Goal: Communication & Community: Answer question/provide support

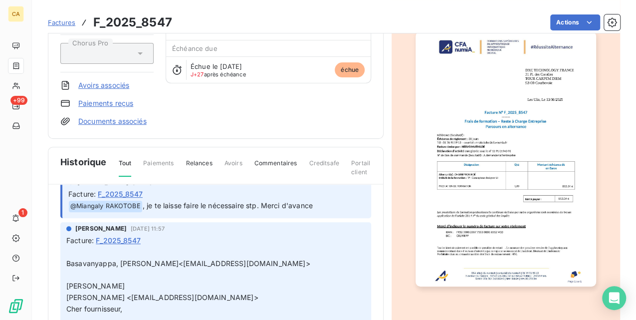
scroll to position [699, 0]
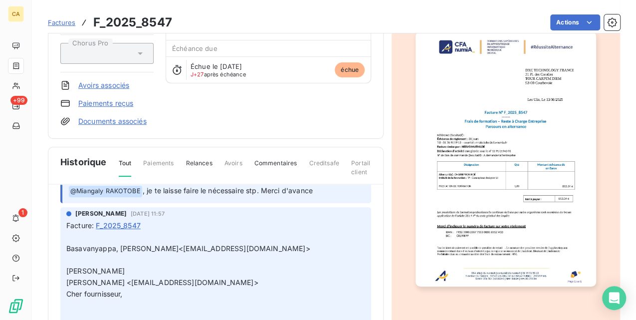
click at [537, 163] on img "button" at bounding box center [506, 158] width 180 height 255
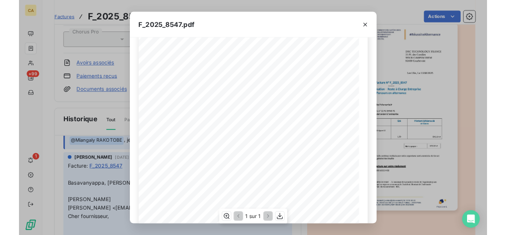
scroll to position [100, 0]
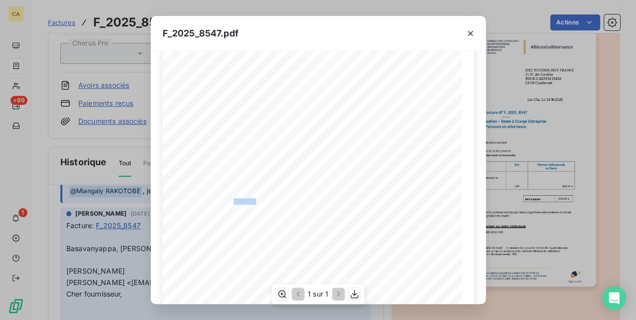
drag, startPoint x: 254, startPoint y: 200, endPoint x: 232, endPoint y: 200, distance: 22.0
click at [232, 200] on span ": CHARREYRON NOÉ" at bounding box center [246, 200] width 32 height 4
copy span "CHARREYRO"
click at [473, 37] on icon "button" at bounding box center [471, 33] width 10 height 10
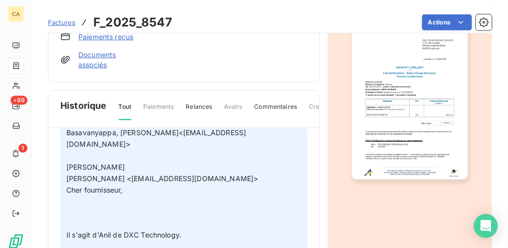
scroll to position [788, 0]
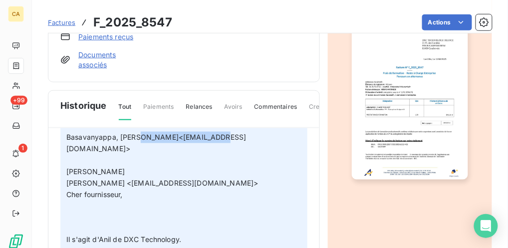
drag, startPoint x: 220, startPoint y: 156, endPoint x: 136, endPoint y: 159, distance: 83.4
click at [136, 153] on span "Basavanyappa, Anil<abasavanyap2@dxc.com>" at bounding box center [156, 143] width 180 height 20
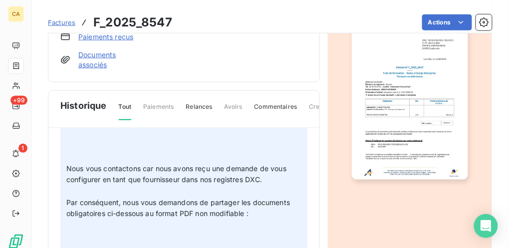
scroll to position [921, 0]
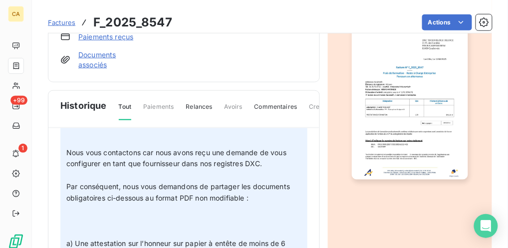
copy span "abasavanyap2@dxc.com"
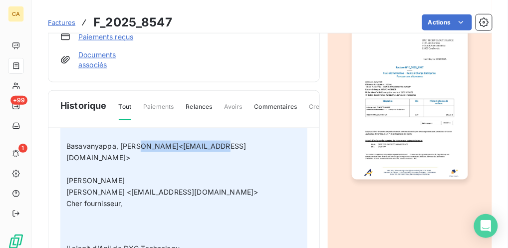
scroll to position [775, 0]
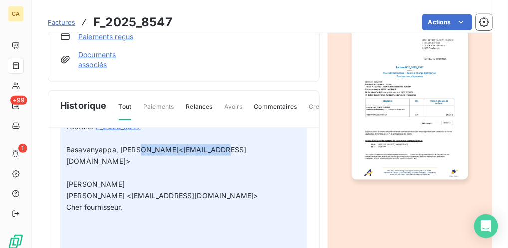
copy span "abasavanyap2@dxc.com"
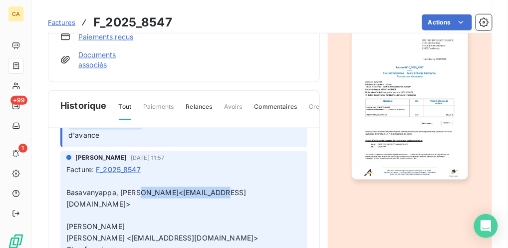
scroll to position [718, 0]
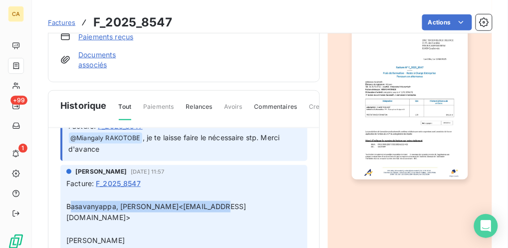
drag, startPoint x: 70, startPoint y: 225, endPoint x: 220, endPoint y: 224, distance: 150.2
click at [220, 222] on span "Basavanyappa, Anil<abasavanyap2@dxc.com>" at bounding box center [156, 212] width 180 height 20
copy span "asavanyappa, Anil<abasavanyap2@dxc.com"
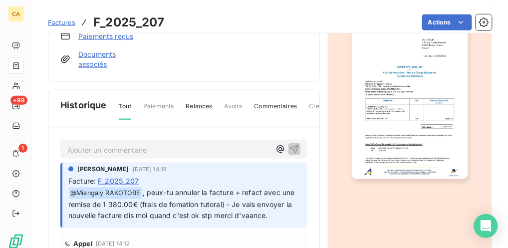
scroll to position [200, 0]
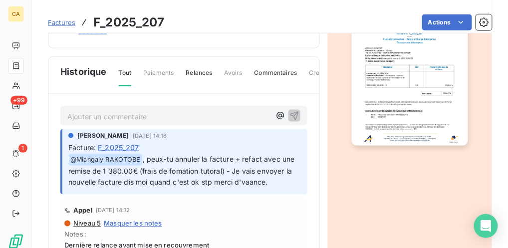
click at [123, 123] on p "Ajouter un commentaire ﻿" at bounding box center [168, 116] width 203 height 12
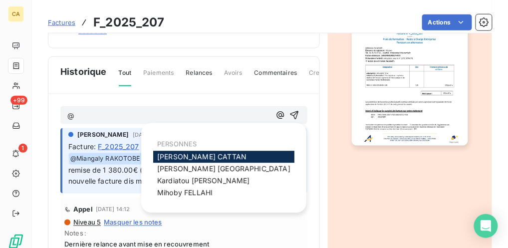
click at [188, 158] on span "Aurélie CATTAN" at bounding box center [201, 156] width 89 height 8
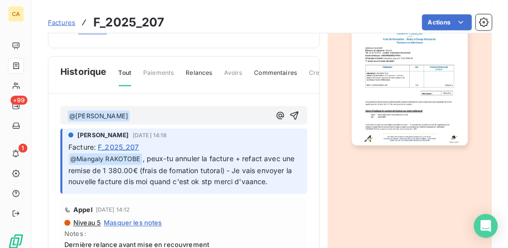
click at [157, 122] on p "﻿ @ Aurélie CATTAN ﻿ ﻿" at bounding box center [168, 116] width 203 height 12
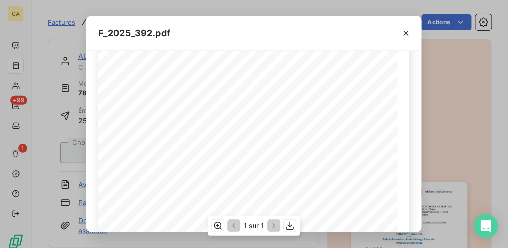
scroll to position [200, 0]
click at [403, 34] on icon "button" at bounding box center [406, 33] width 10 height 10
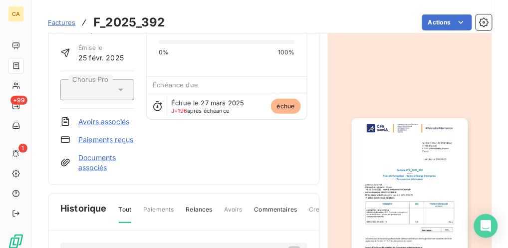
scroll to position [67, 0]
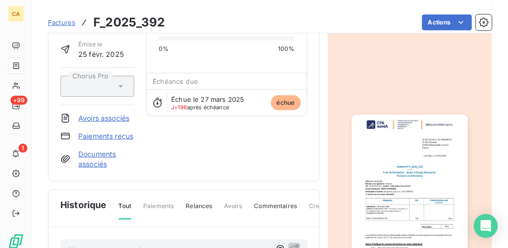
click at [401, 199] on img "button" at bounding box center [410, 197] width 116 height 164
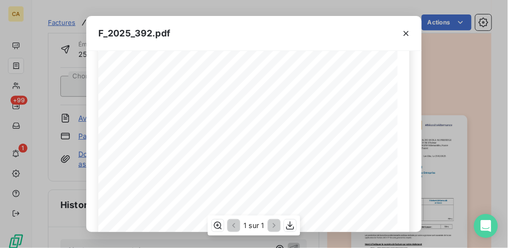
scroll to position [200, 0]
click at [407, 30] on icon "button" at bounding box center [406, 33] width 10 height 10
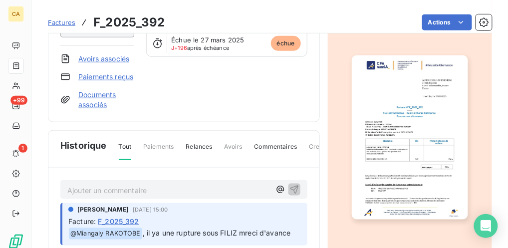
scroll to position [167, 0]
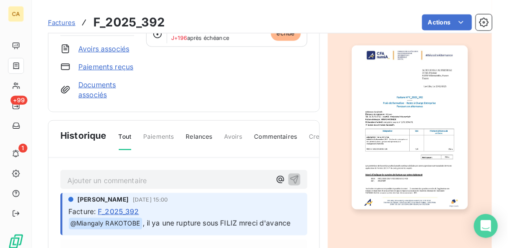
scroll to position [167, 0]
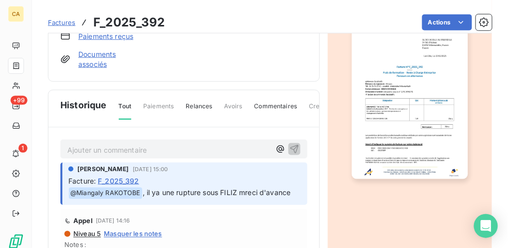
click at [146, 156] on p "Ajouter un commentaire ﻿" at bounding box center [168, 150] width 203 height 12
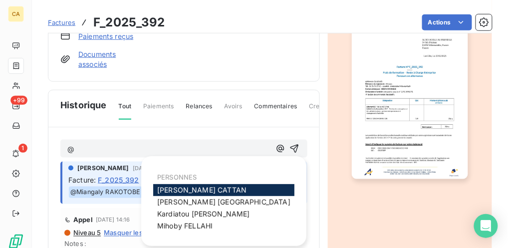
click at [170, 190] on span "Aurélie CATTAN" at bounding box center [201, 190] width 89 height 8
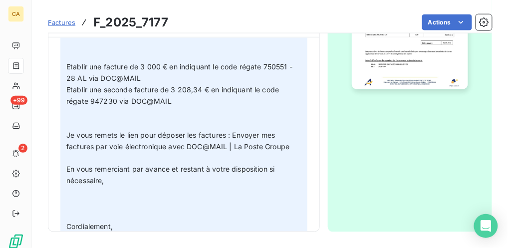
scroll to position [399, 0]
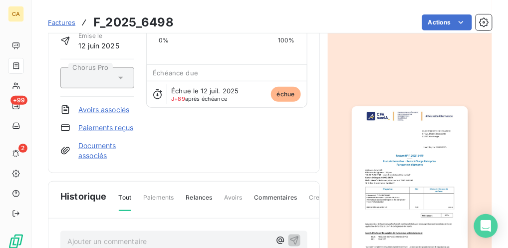
scroll to position [100, 0]
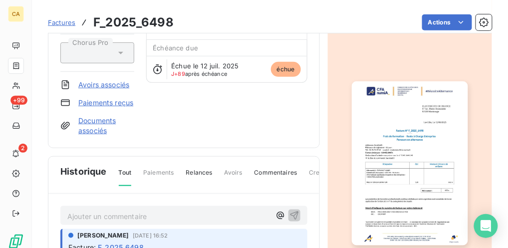
click at [431, 150] on img "button" at bounding box center [410, 163] width 116 height 164
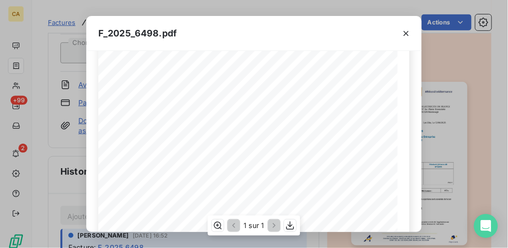
scroll to position [200, 0]
click at [403, 34] on icon "button" at bounding box center [406, 33] width 10 height 10
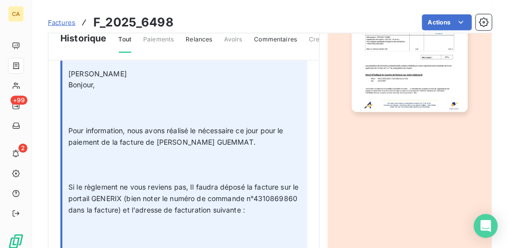
scroll to position [166, 0]
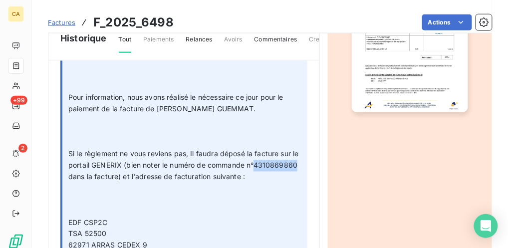
drag, startPoint x: 119, startPoint y: 175, endPoint x: 76, endPoint y: 173, distance: 43.0
click at [76, 173] on span "Si le règlement ne vous reviens pas, Il faudra déposé la facture sur le portail…" at bounding box center [184, 165] width 233 height 31
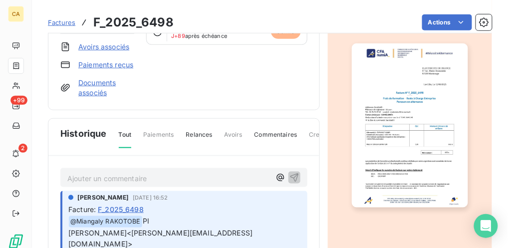
scroll to position [167, 0]
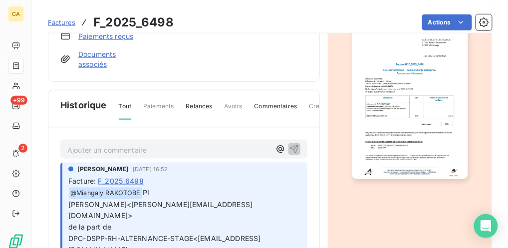
click at [131, 156] on p "Ajouter un commentaire ﻿" at bounding box center [168, 150] width 203 height 12
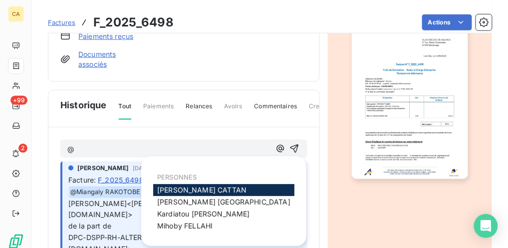
click at [178, 188] on span "[PERSON_NAME]" at bounding box center [201, 190] width 89 height 8
